Goal: Transaction & Acquisition: Complete application form

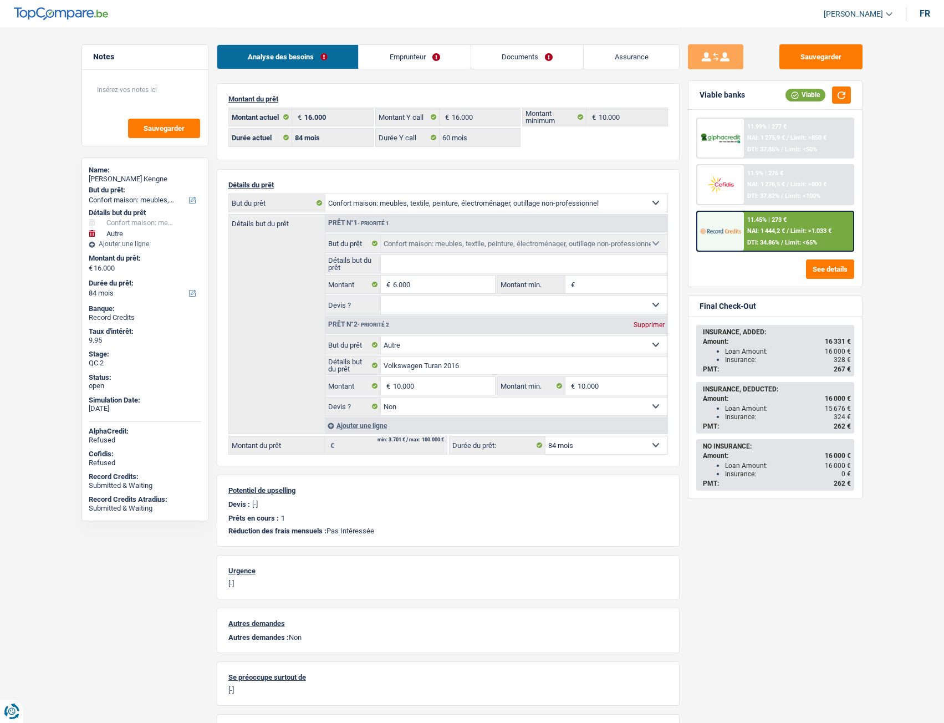
select select "household"
select select "other"
select select "84"
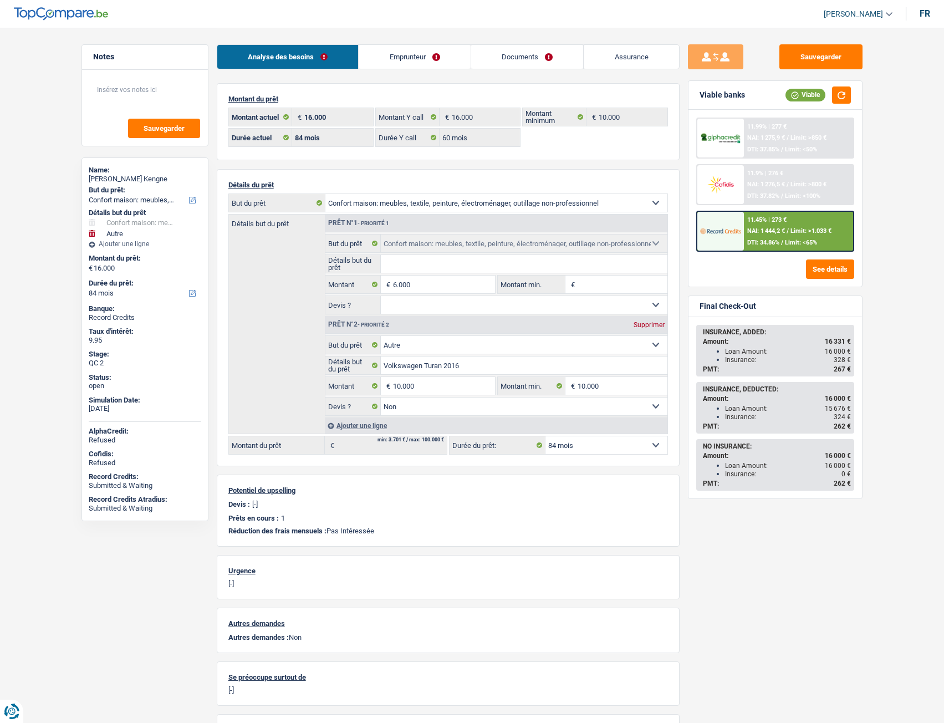
select select "60"
select select "household"
select select "other"
select select "false"
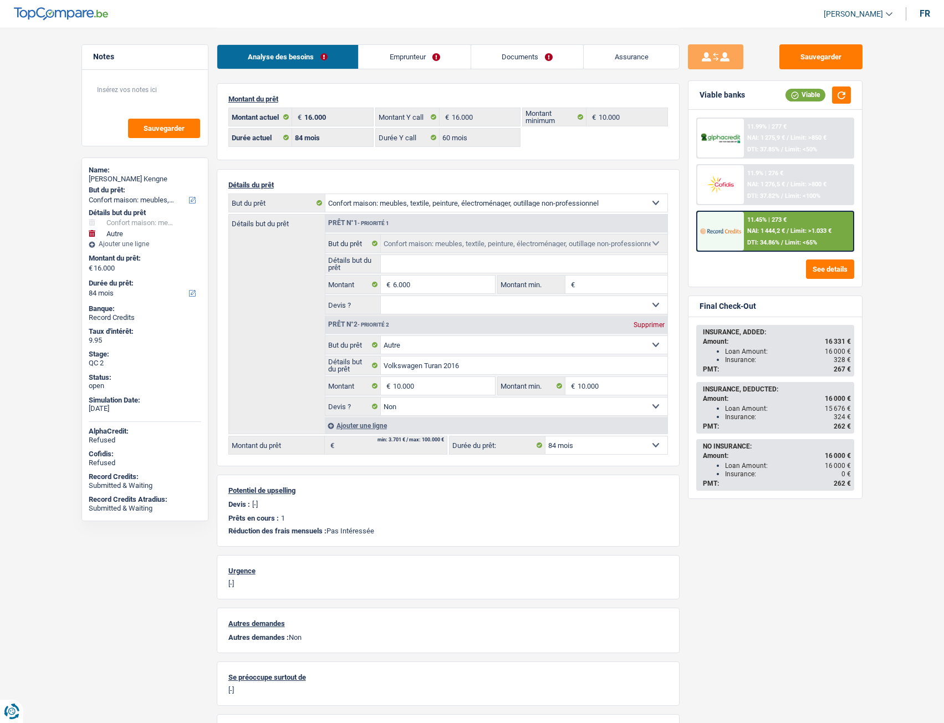
select select "84"
select select "privateEmployee"
select select "netSalary"
select select "mealVouchers"
select select "BE"
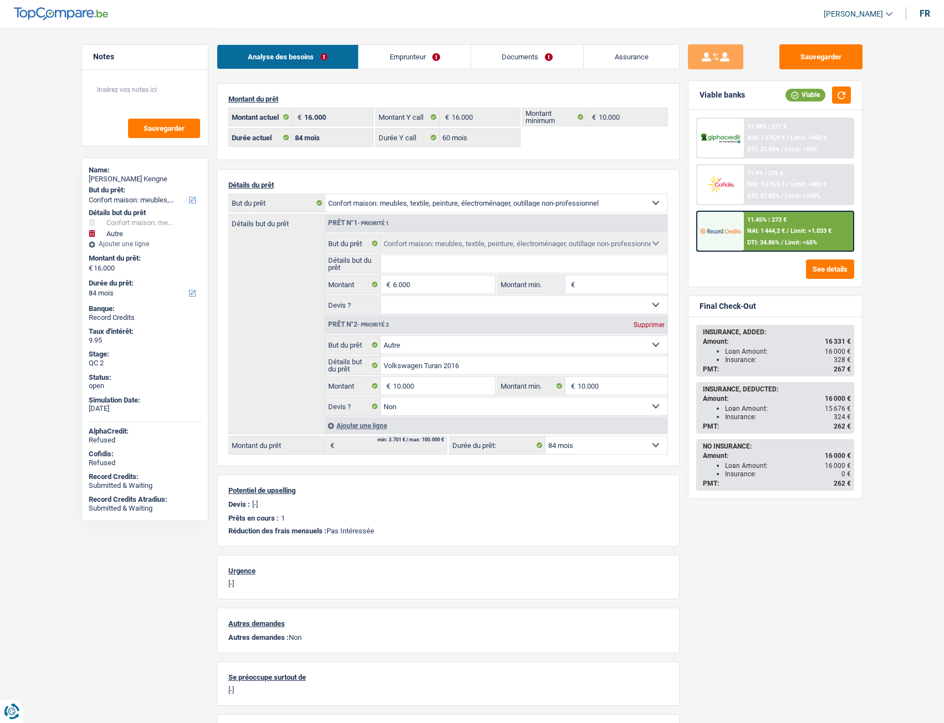
select select "industry"
click at [523, 68] on link "Documents" at bounding box center [527, 57] width 113 height 24
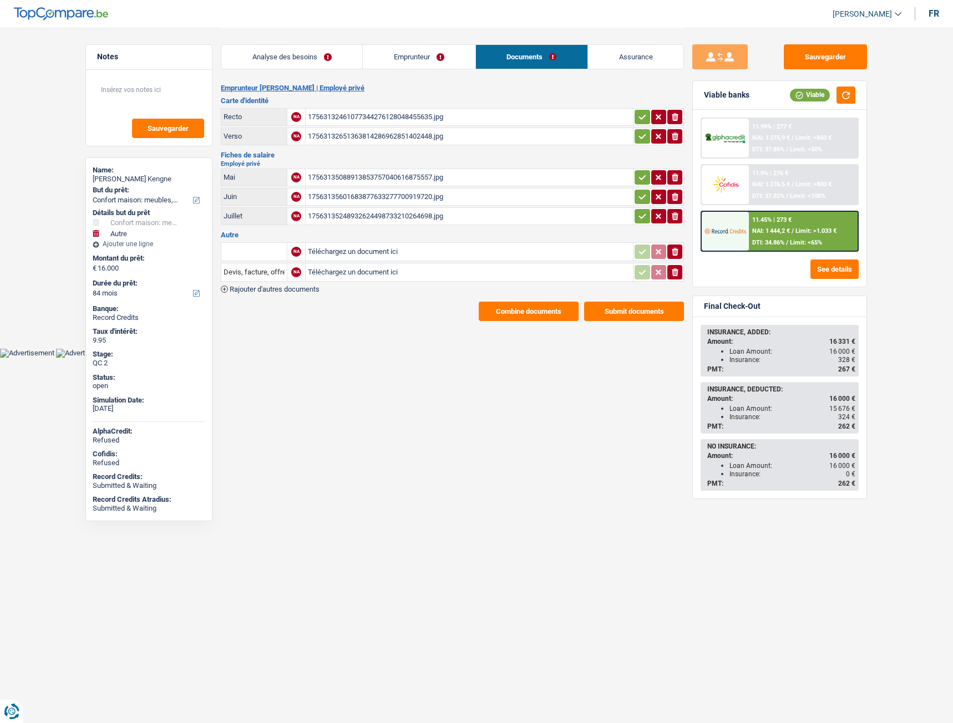
click at [414, 55] on link "Emprunteur" at bounding box center [419, 57] width 112 height 24
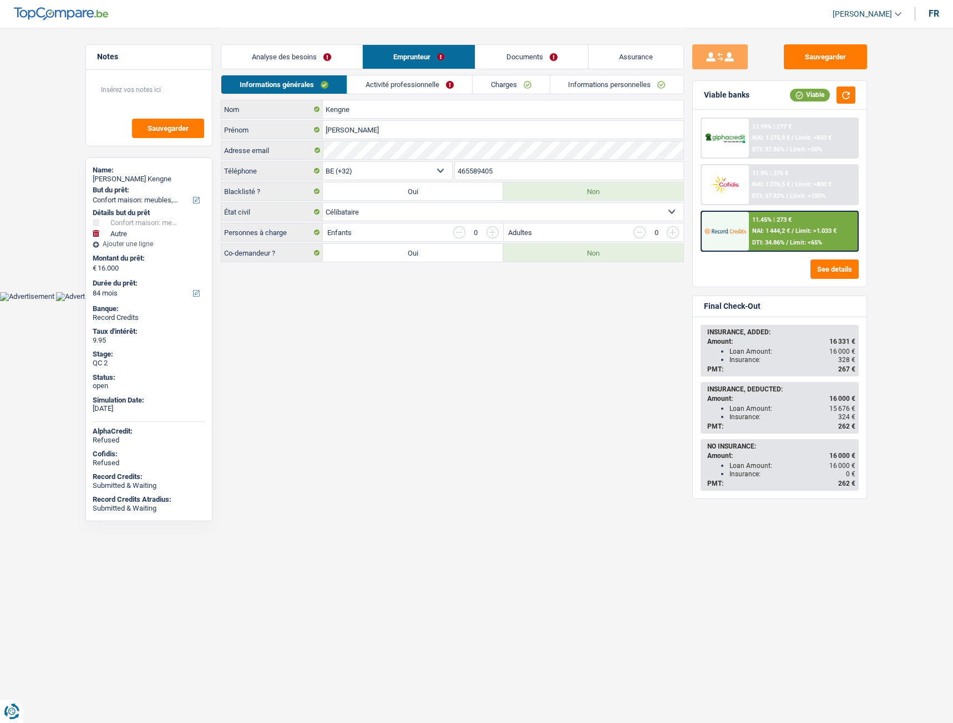
click at [425, 84] on link "Activité professionnelle" at bounding box center [409, 84] width 125 height 18
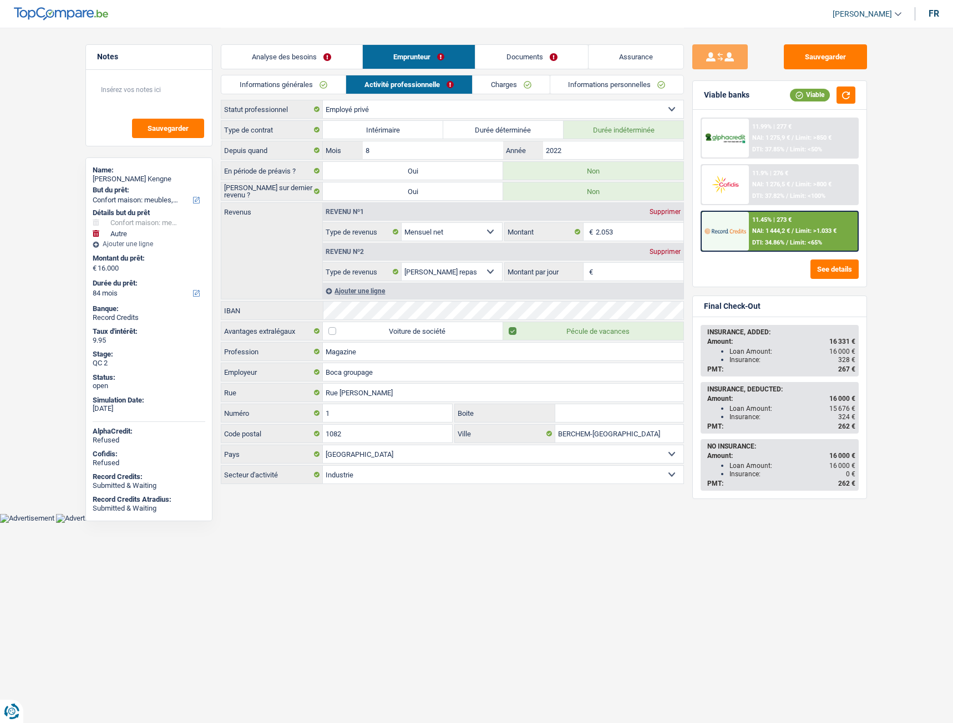
click at [505, 63] on link "Documents" at bounding box center [531, 57] width 113 height 24
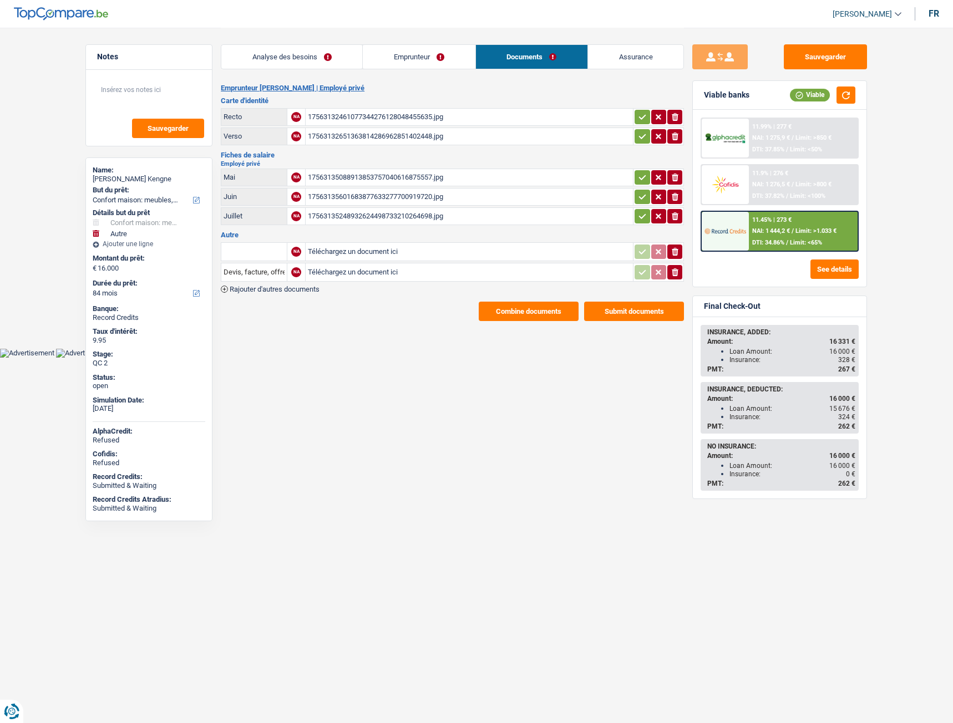
click at [332, 273] on input "Téléchargez un document ici" at bounding box center [469, 272] width 323 height 17
click at [383, 184] on div "17563135088913853757040616875557.jpg" at bounding box center [469, 177] width 323 height 17
click at [350, 216] on div "17563135248932624498733210264698.jpg" at bounding box center [469, 216] width 323 height 17
click at [279, 44] on div "Analyse des besoins Emprunteur Documents Assurance" at bounding box center [452, 51] width 463 height 47
click at [279, 48] on link "Analyse des besoins" at bounding box center [291, 57] width 141 height 24
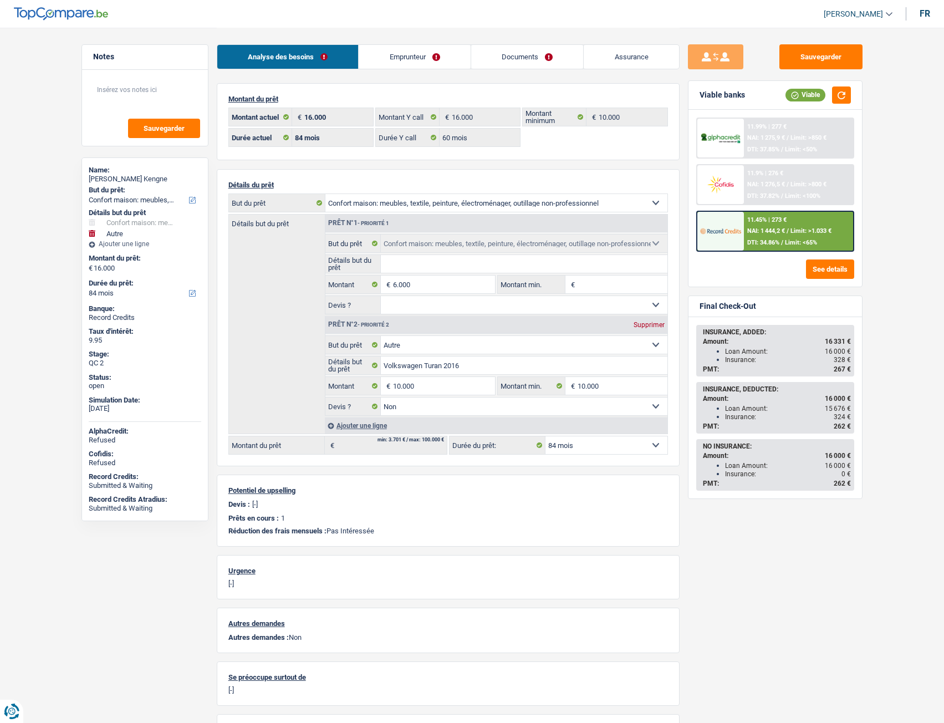
click at [404, 59] on link "Emprunteur" at bounding box center [415, 57] width 112 height 24
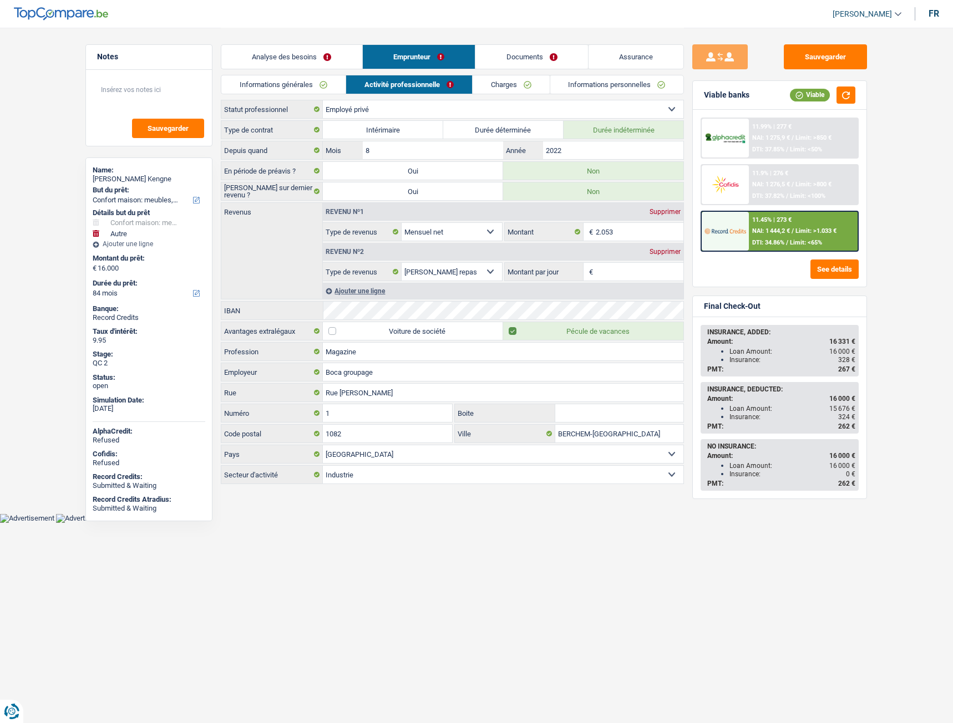
click at [303, 83] on link "Informations générales" at bounding box center [283, 84] width 124 height 18
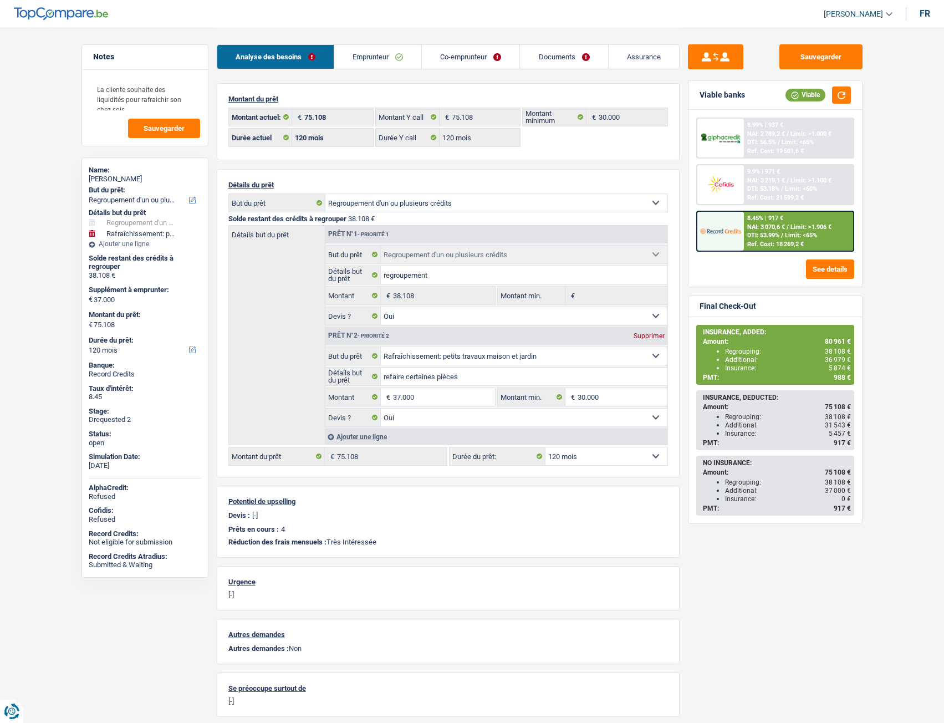
select select "refinancing"
select select "houseOrGarden"
select select "120"
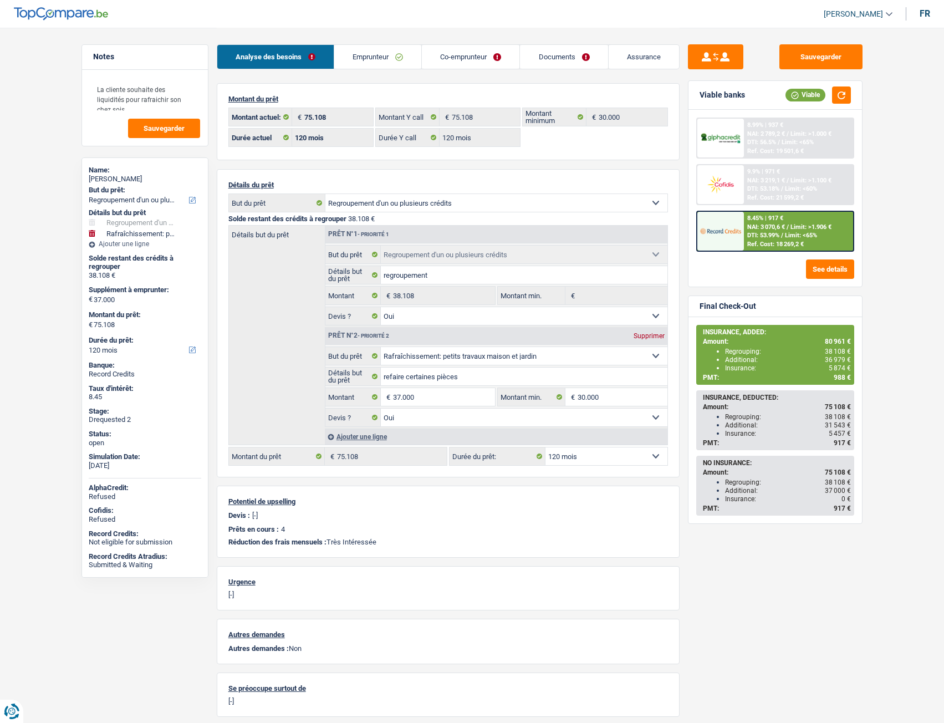
select select "120"
select select "refinancing"
select select "yes"
select select "houseOrGarden"
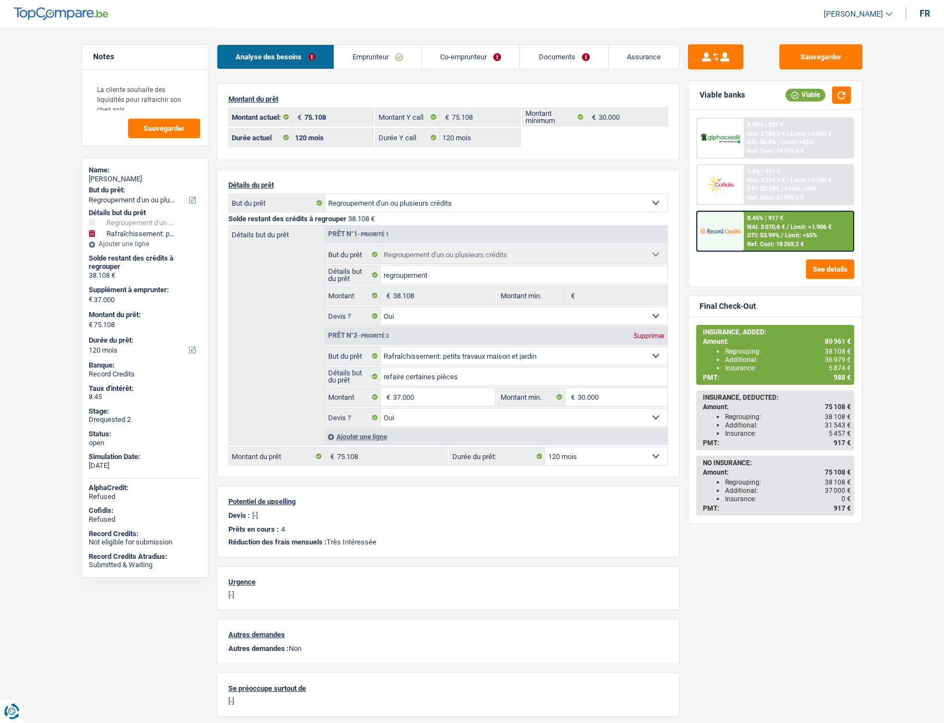
select select "yes"
select select "120"
click at [468, 54] on link "Co-emprunteur" at bounding box center [471, 57] width 98 height 24
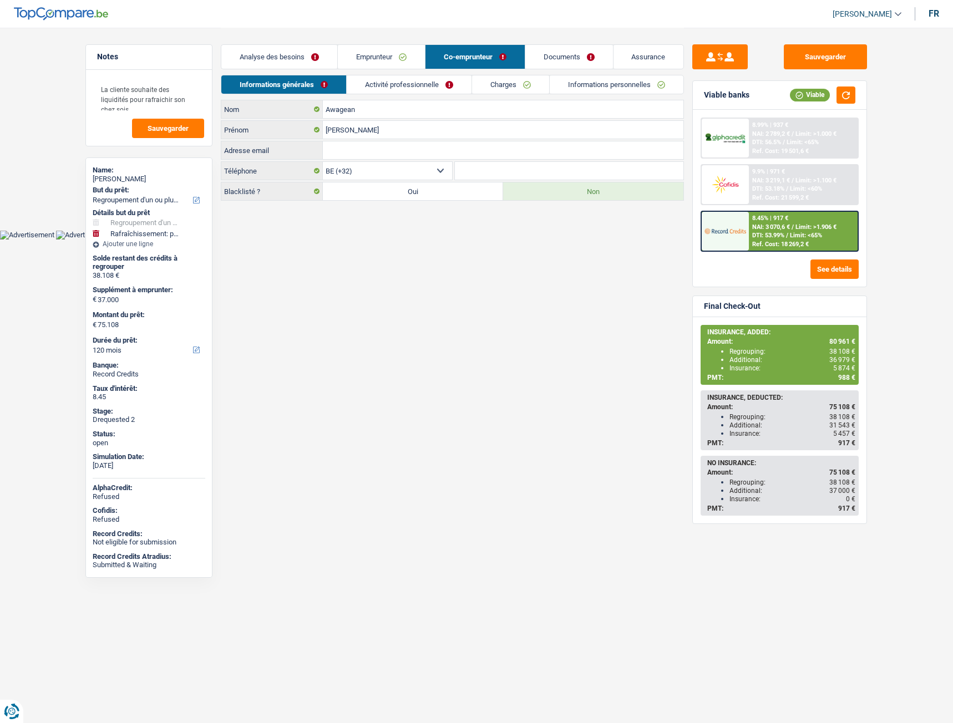
click at [397, 59] on link "Emprunteur" at bounding box center [381, 57] width 87 height 24
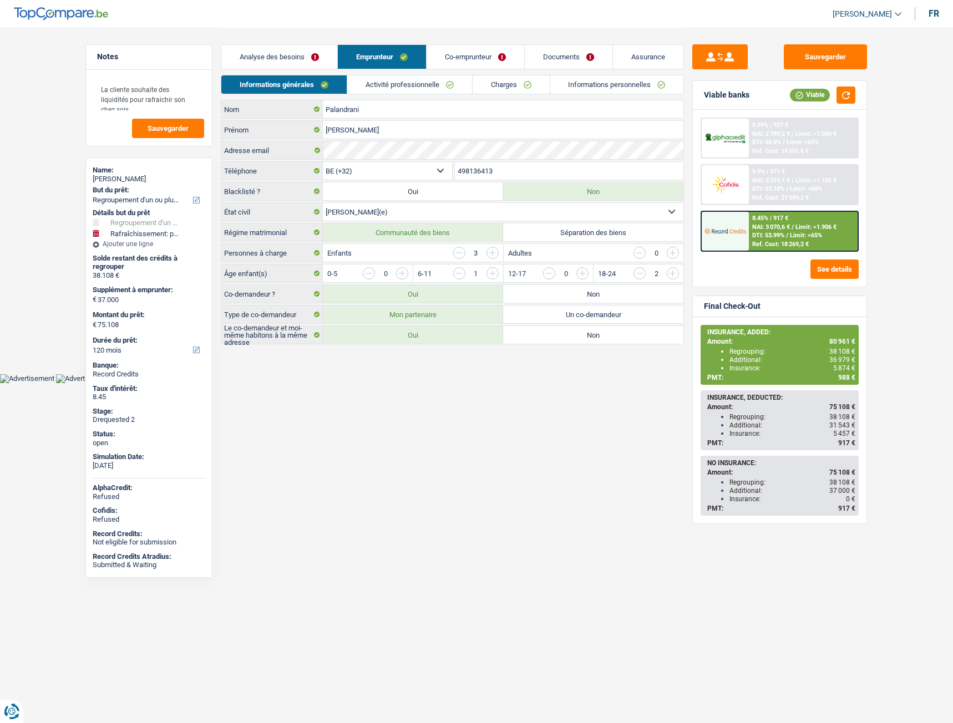
click at [582, 55] on link "Documents" at bounding box center [569, 57] width 88 height 24
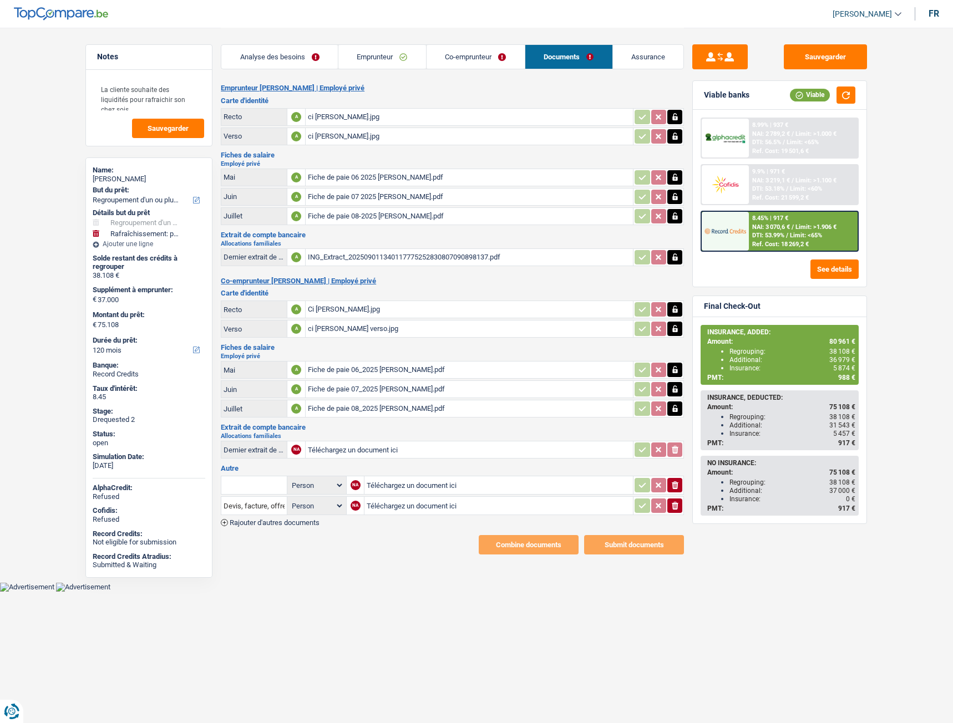
click at [349, 116] on div "ci Jessica recto.jpg" at bounding box center [469, 117] width 323 height 17
click at [350, 138] on div "ci Jessica Verso.jpg" at bounding box center [469, 136] width 323 height 17
click at [345, 262] on div "ING_Extract_202509011340117775252830807090898137.pdf" at bounding box center [469, 257] width 323 height 17
click at [320, 311] on div "Ci Marc recto.jpg" at bounding box center [469, 309] width 323 height 17
click at [324, 326] on div "ci Marc verso.jpg" at bounding box center [469, 329] width 323 height 17
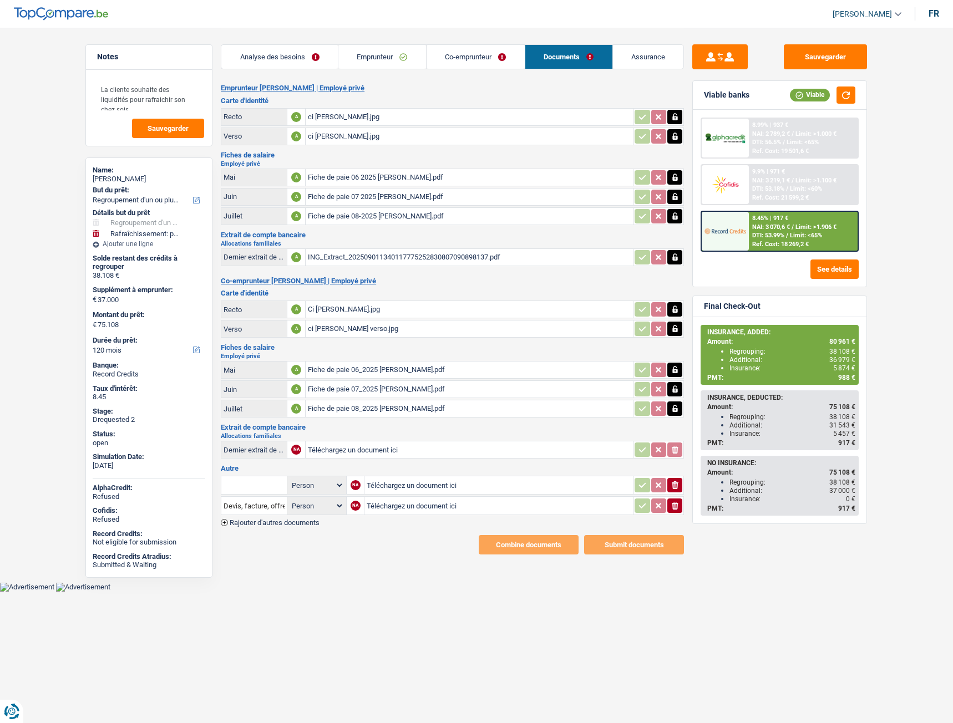
click at [303, 47] on link "Analyse des besoins" at bounding box center [279, 57] width 116 height 24
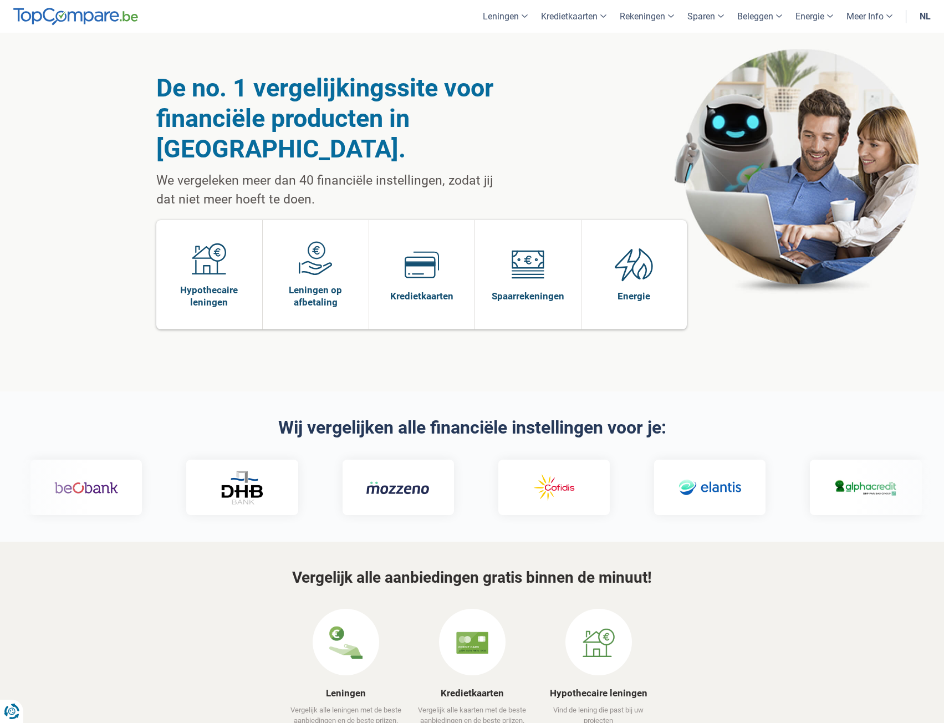
click at [395, 233] on link "Kredietkaarten" at bounding box center [422, 274] width 106 height 109
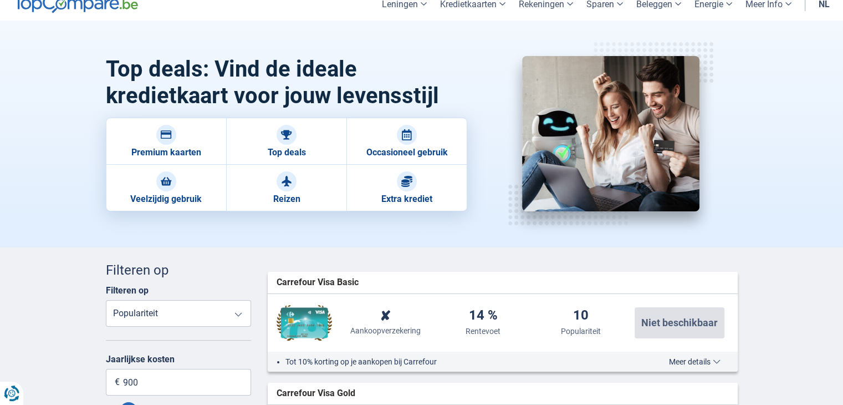
scroll to position [24, 0]
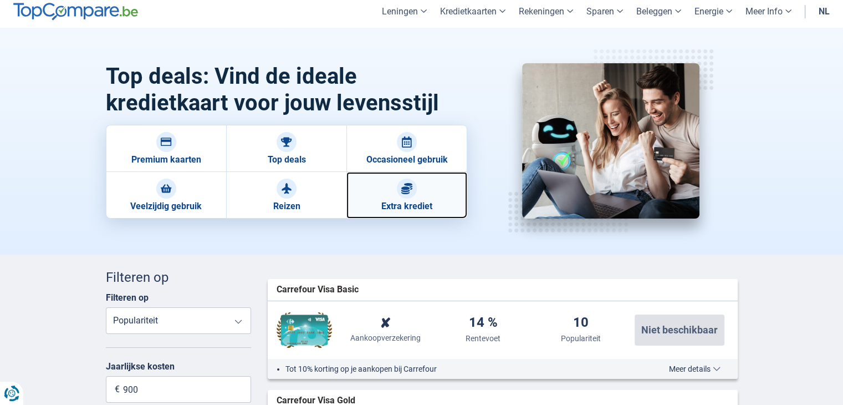
click at [404, 196] on div at bounding box center [407, 189] width 20 height 20
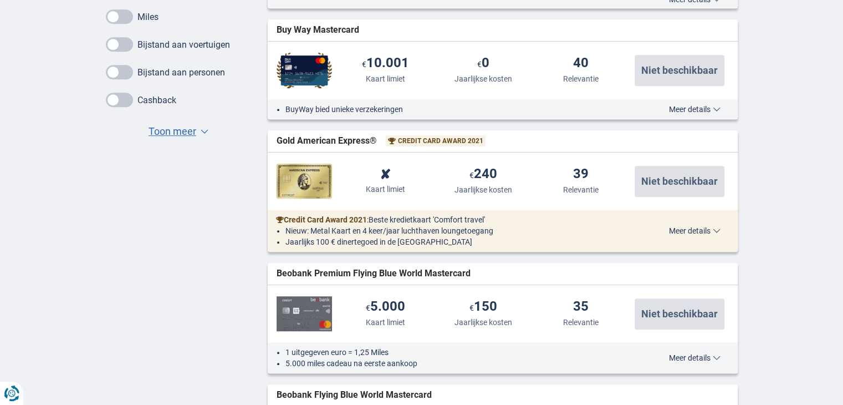
scroll to position [728, 0]
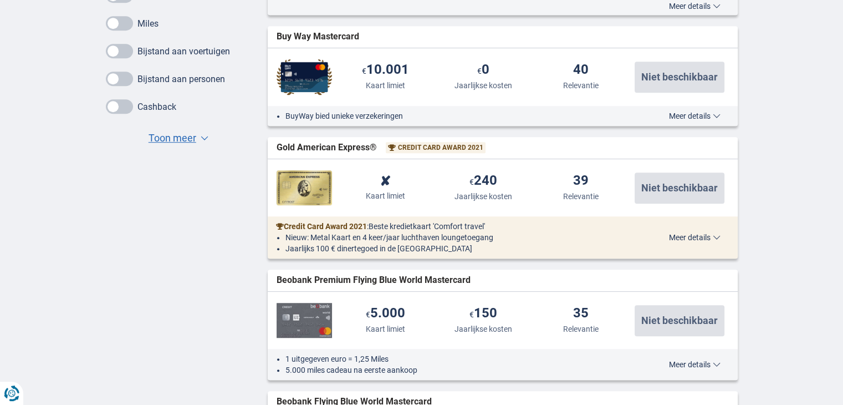
click at [328, 80] on img at bounding box center [304, 76] width 55 height 35
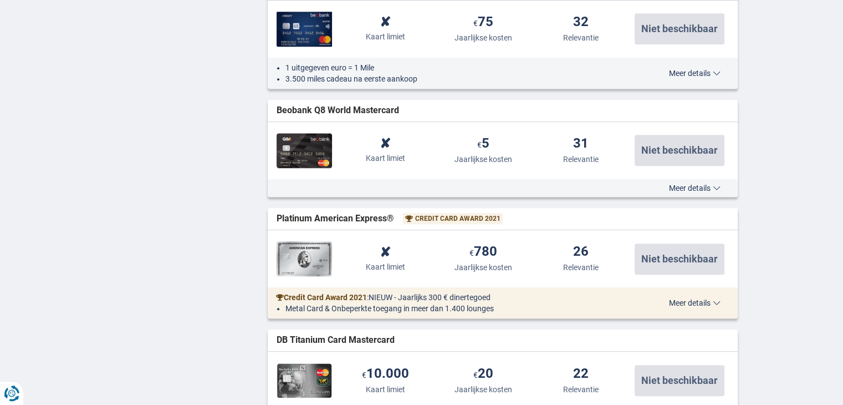
scroll to position [1141, 0]
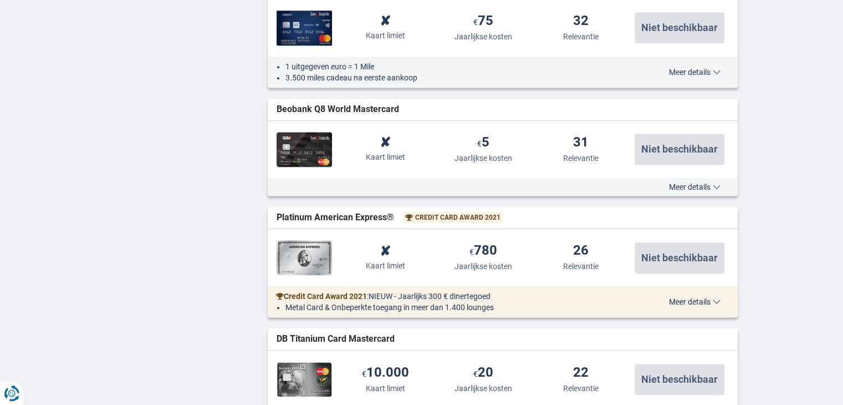
click at [493, 101] on div "Beobank Q8 World Mastercard widget.list-item.credit-card.null" at bounding box center [503, 110] width 470 height 22
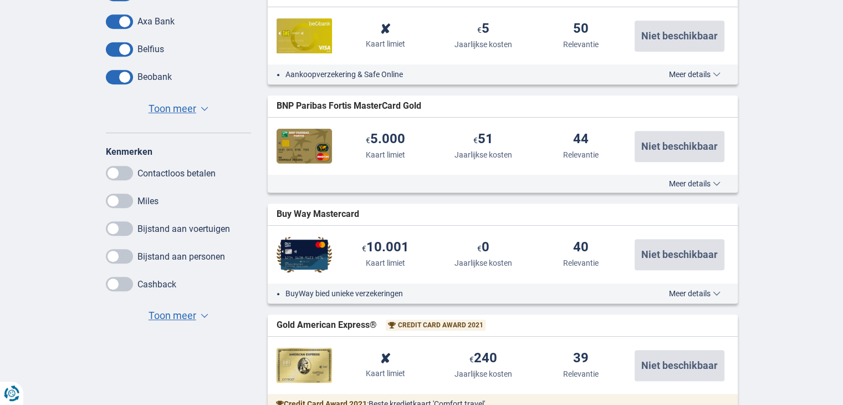
scroll to position [551, 0]
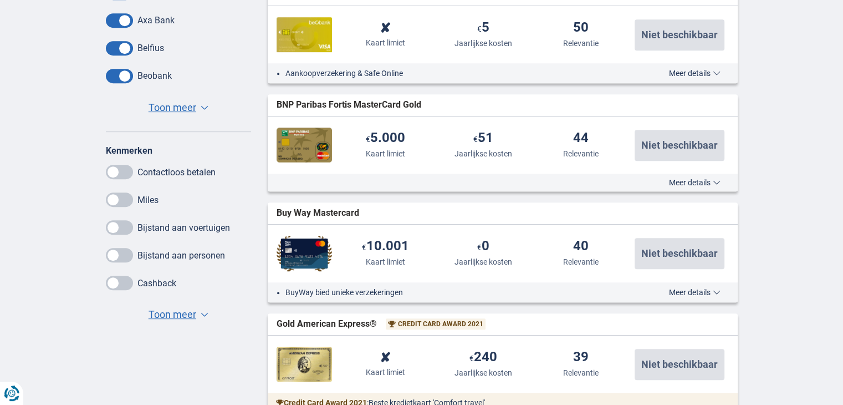
click at [119, 197] on span at bounding box center [119, 199] width 27 height 14
click at [0, 0] on input "checkbox" at bounding box center [0, 0] width 0 height 0
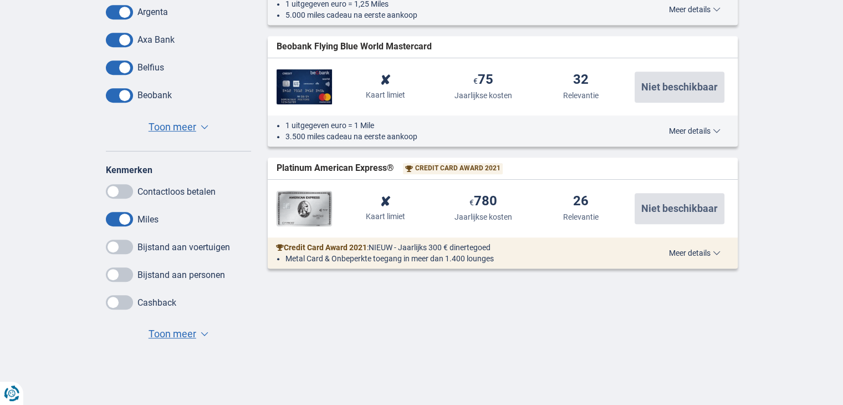
scroll to position [533, 0]
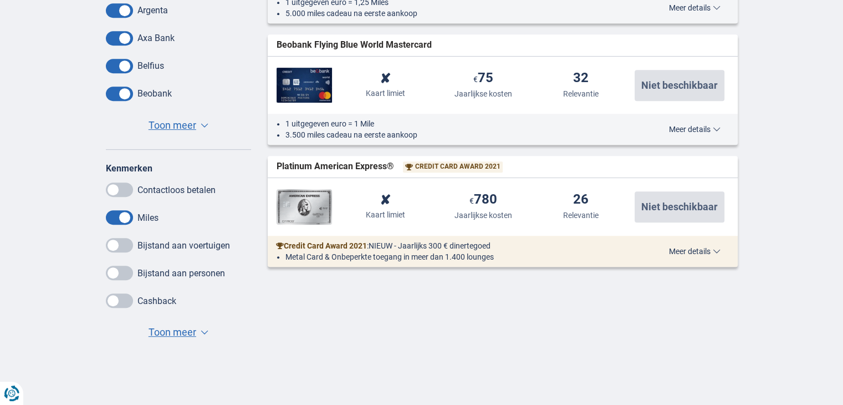
click at [118, 214] on span at bounding box center [119, 217] width 27 height 14
click at [0, 0] on input "checkbox" at bounding box center [0, 0] width 0 height 0
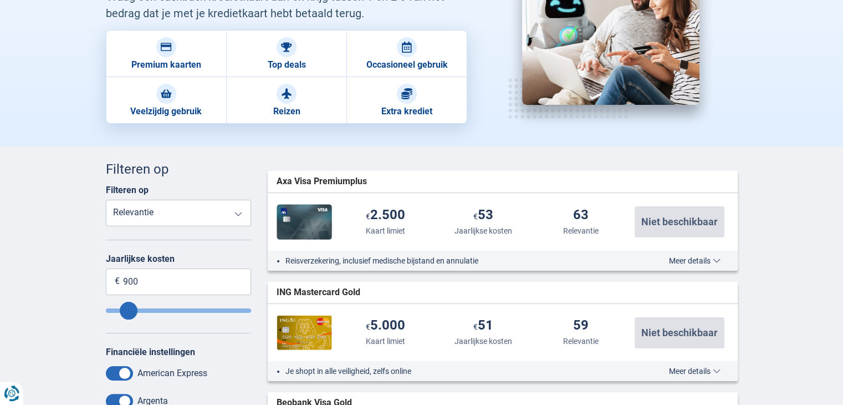
scroll to position [0, 0]
